Goal: Check status: Check status

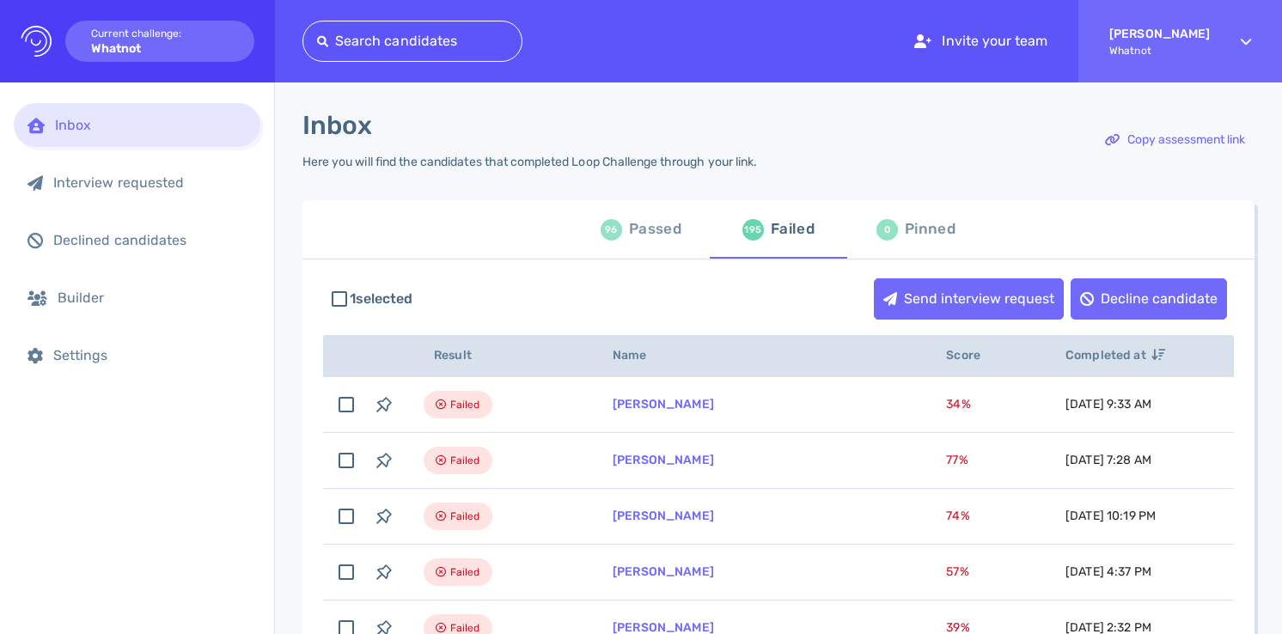
click at [635, 230] on div "Passed" at bounding box center [655, 230] width 52 height 26
checkbox input "false"
click at [635, 230] on div "Passed" at bounding box center [655, 230] width 52 height 26
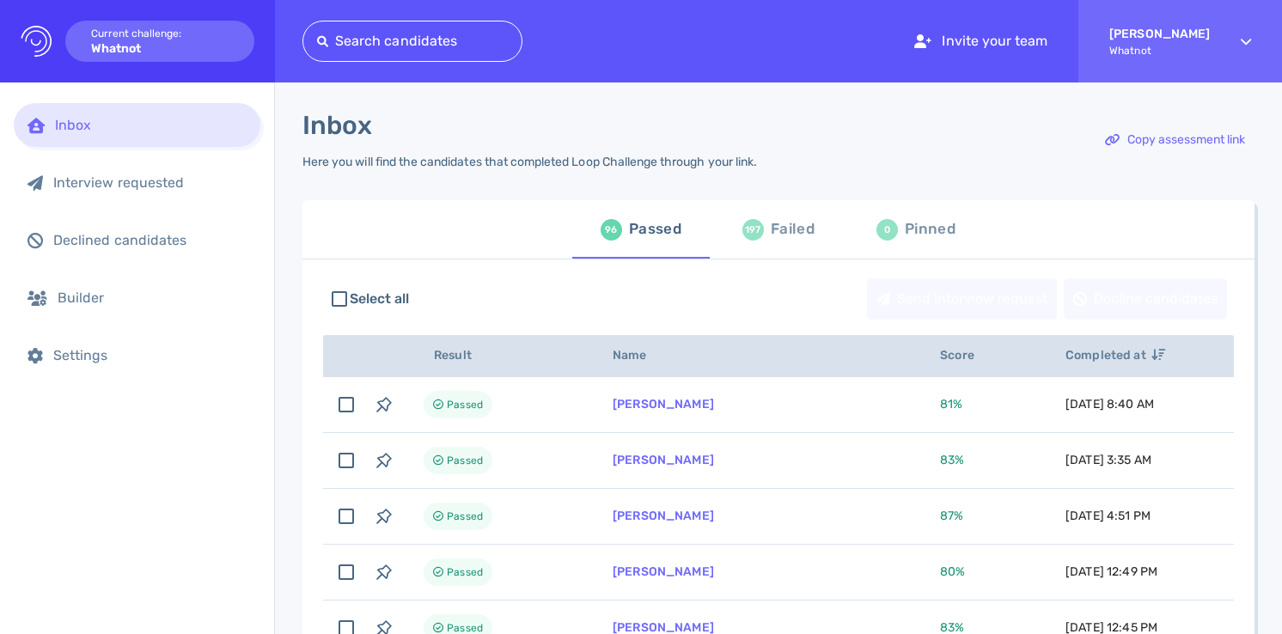
click at [635, 230] on div "Passed" at bounding box center [655, 230] width 52 height 26
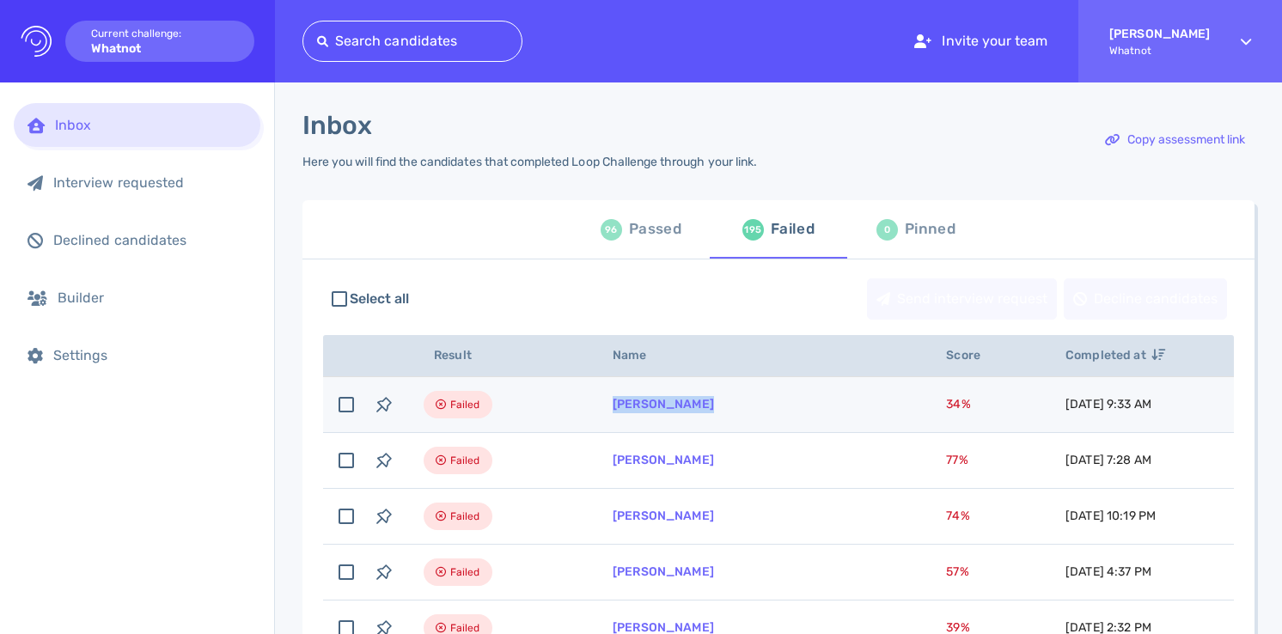
drag, startPoint x: 727, startPoint y: 412, endPoint x: 608, endPoint y: 412, distance: 119.4
click at [608, 412] on td "[PERSON_NAME]" at bounding box center [758, 405] width 333 height 56
checkbox input "true"
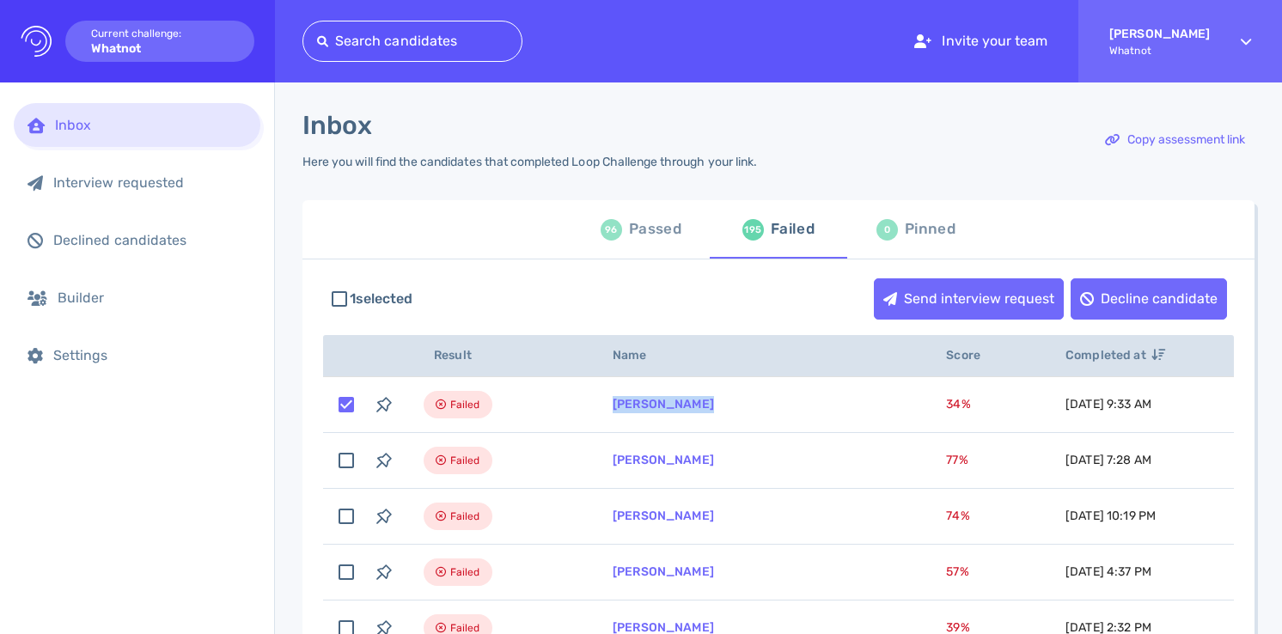
copy link "[PERSON_NAME]"
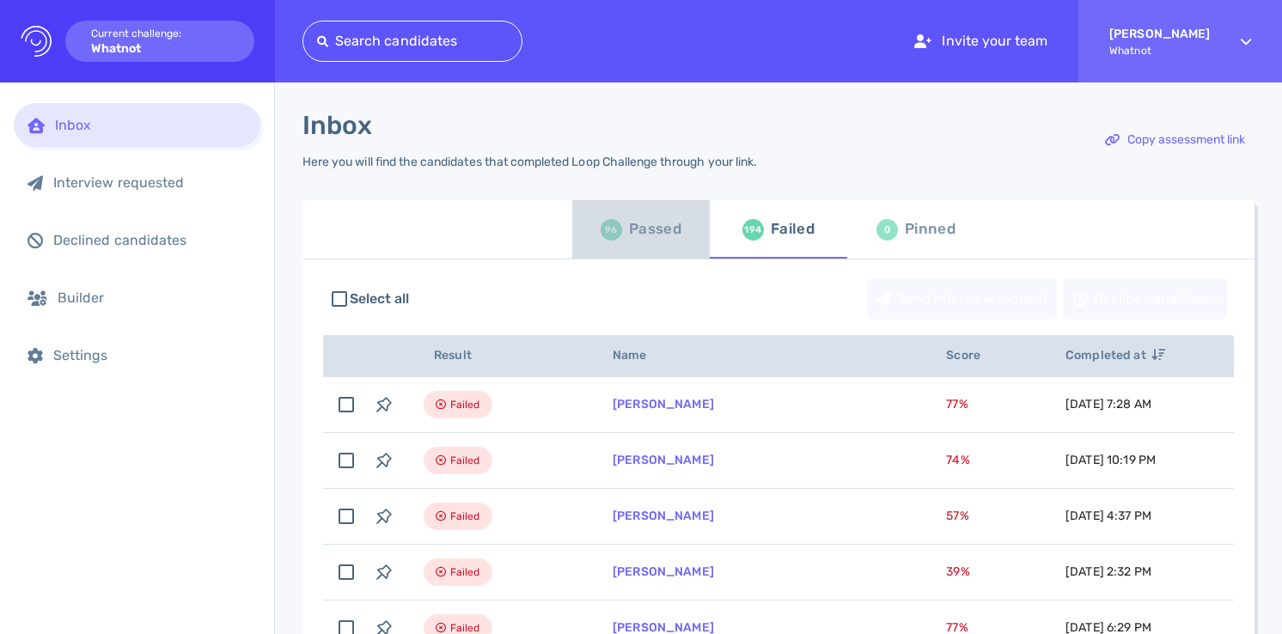
click at [640, 232] on div "Passed" at bounding box center [655, 230] width 52 height 26
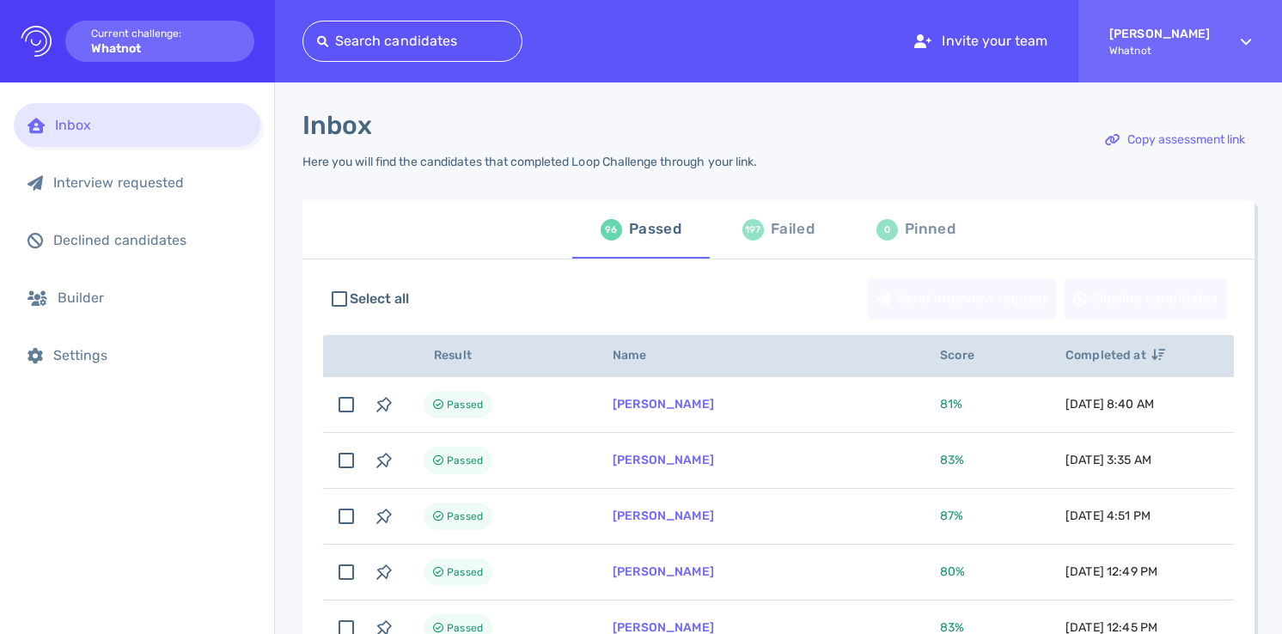
click at [764, 235] on div "197 Failed" at bounding box center [778, 229] width 72 height 48
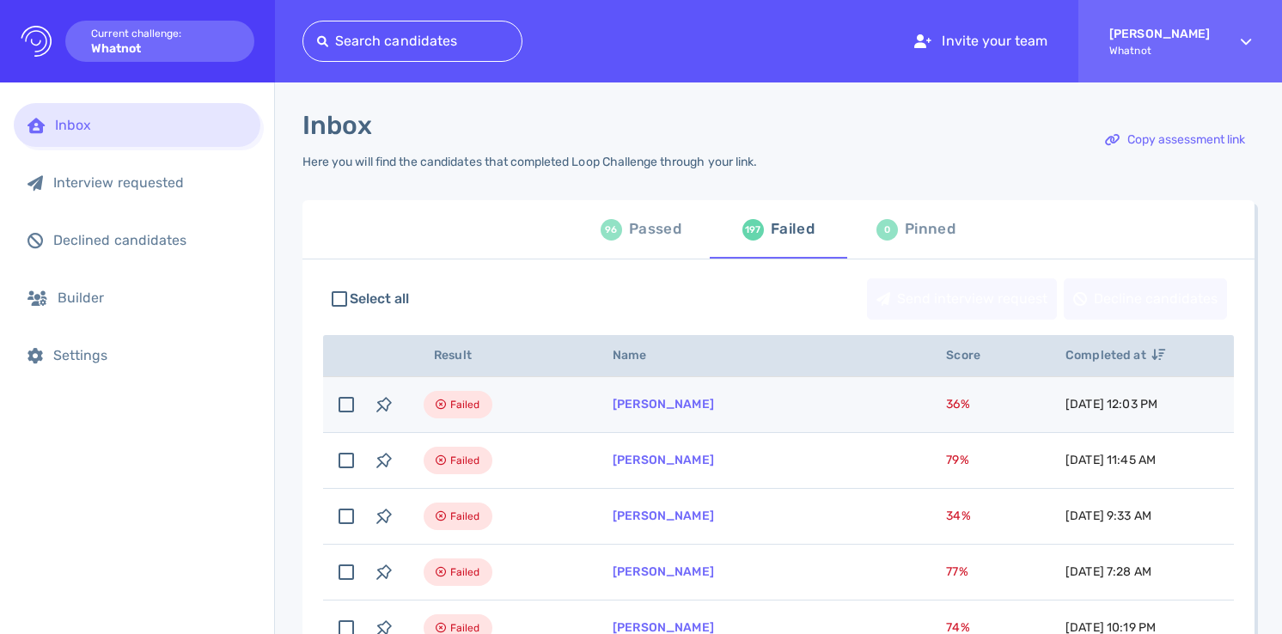
scroll to position [32, 0]
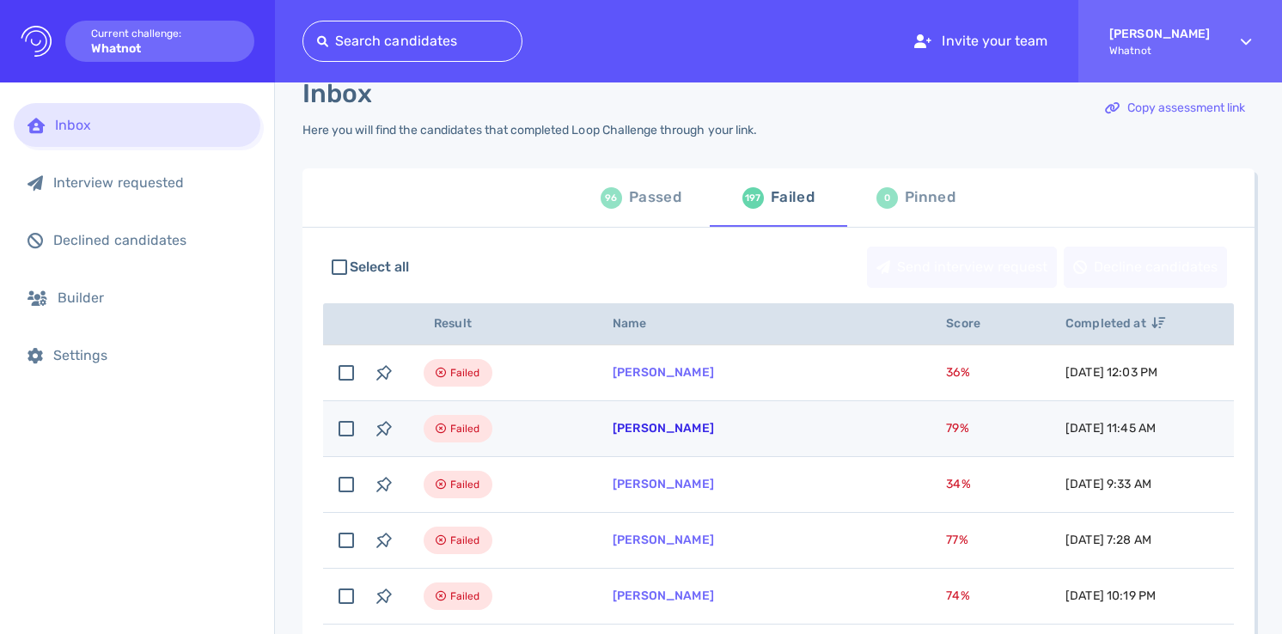
click at [635, 432] on link "Michelle Petriw" at bounding box center [663, 428] width 101 height 15
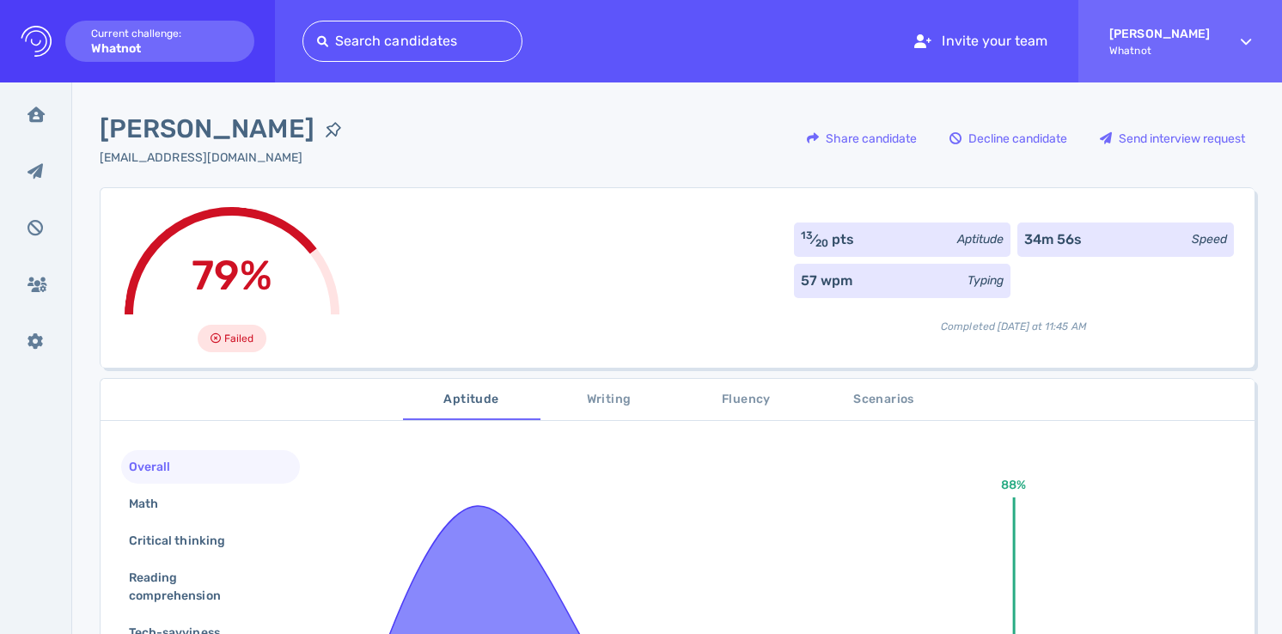
click at [216, 118] on span "[PERSON_NAME]" at bounding box center [207, 129] width 215 height 39
click at [216, 118] on span "Michelle Petriw" at bounding box center [207, 129] width 215 height 39
copy div "Michelle Petriw"
